Goal: Transaction & Acquisition: Obtain resource

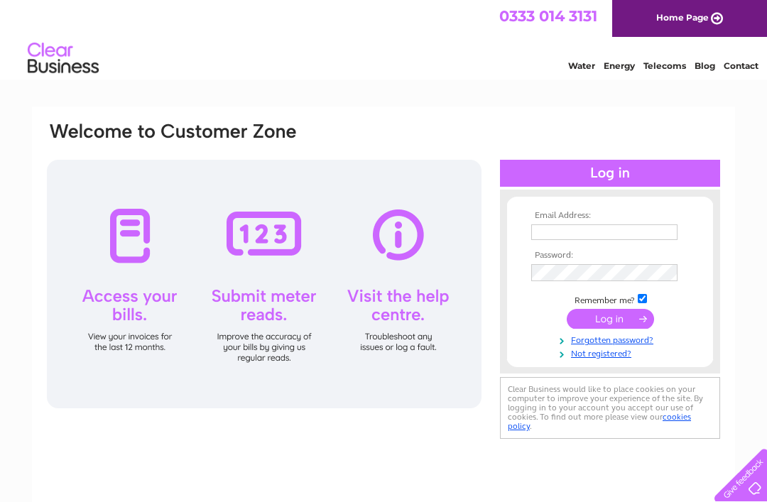
click at [563, 237] on input "text" at bounding box center [604, 232] width 146 height 16
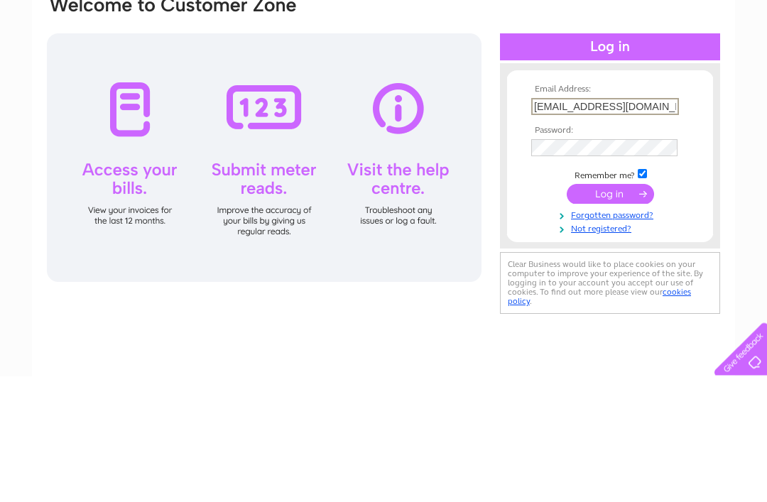
type input "[EMAIL_ADDRESS][DOMAIN_NAME]"
click at [597, 310] on input "submit" at bounding box center [610, 320] width 87 height 20
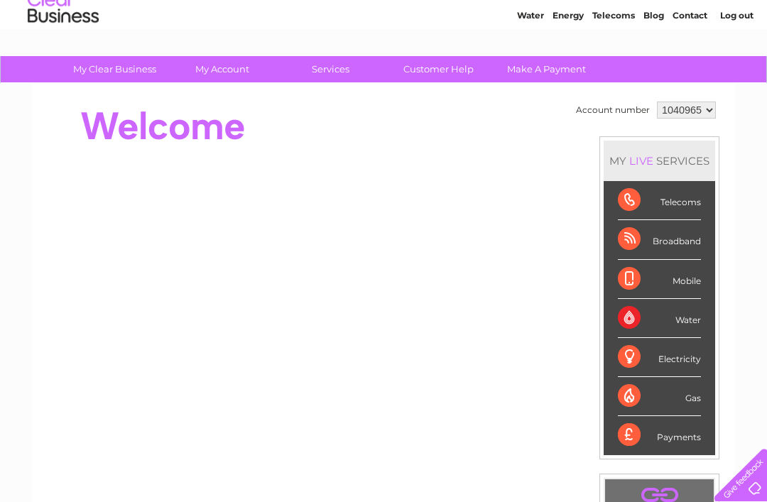
scroll to position [49, 0]
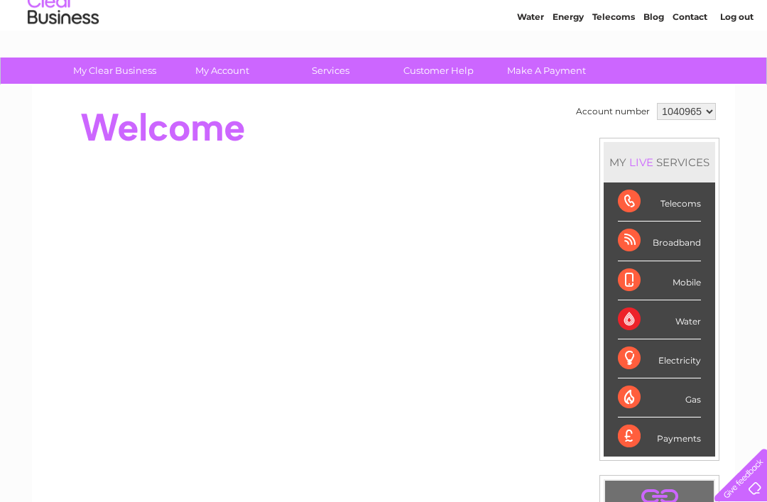
click at [642, 196] on div "Telecoms" at bounding box center [659, 201] width 83 height 39
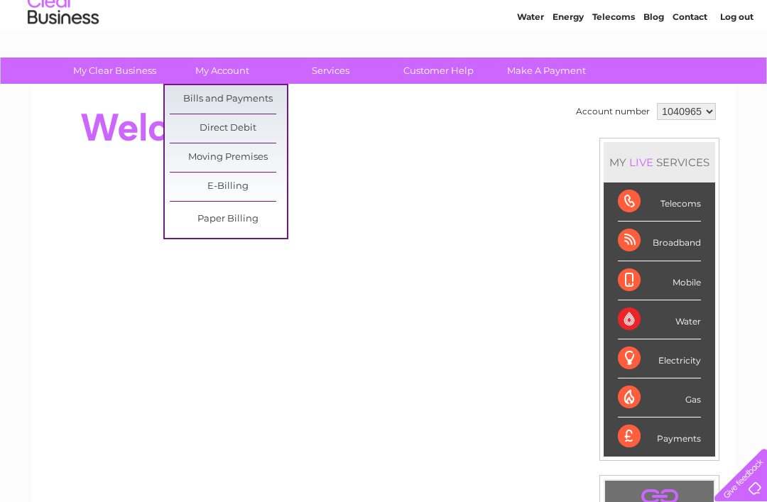
click at [195, 87] on link "Bills and Payments" at bounding box center [228, 99] width 117 height 28
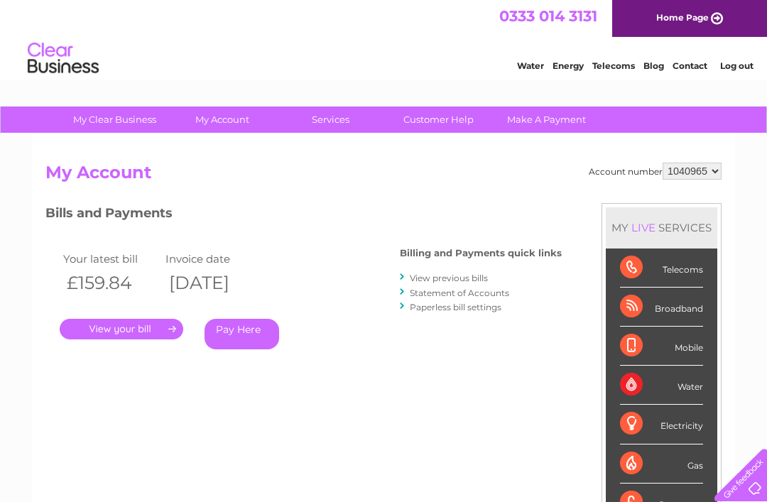
click at [131, 326] on link "." at bounding box center [122, 329] width 124 height 21
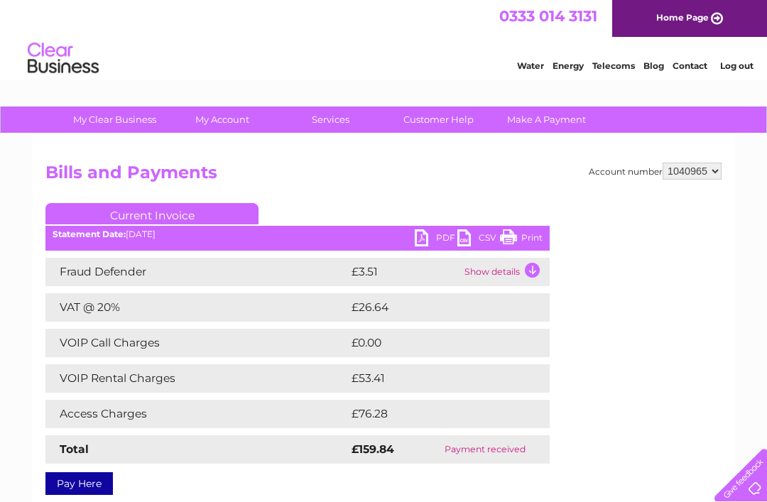
click at [423, 239] on link "PDF" at bounding box center [436, 239] width 43 height 21
